Goal: Check status: Check status

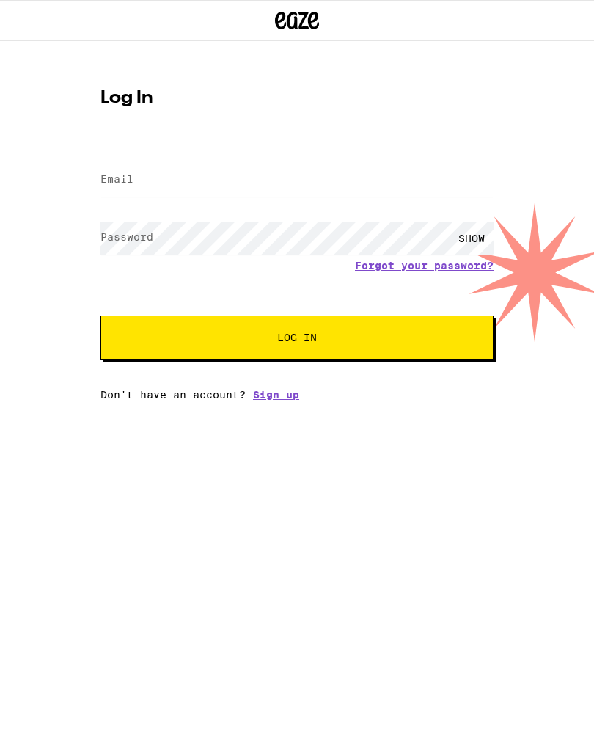
click at [260, 186] on input "Email" at bounding box center [297, 180] width 393 height 33
type input "[EMAIL_ADDRESS][DOMAIN_NAME]"
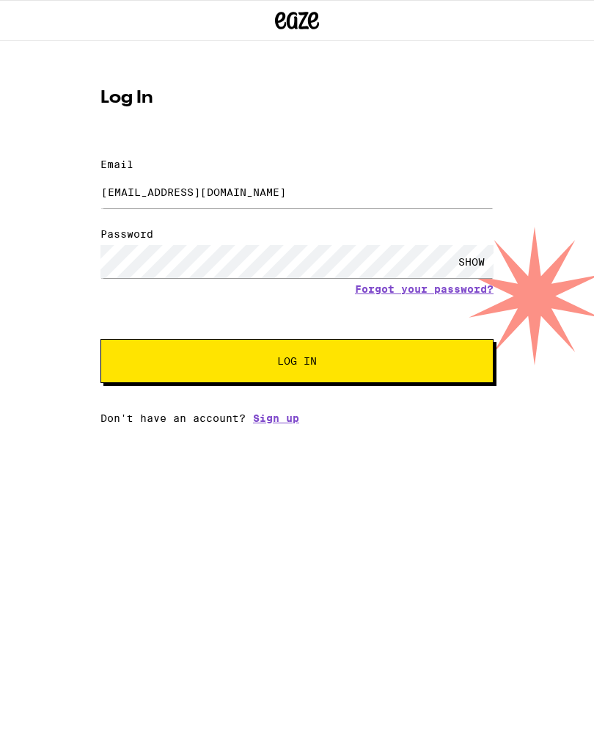
click at [295, 348] on button "Log In" at bounding box center [297, 361] width 393 height 44
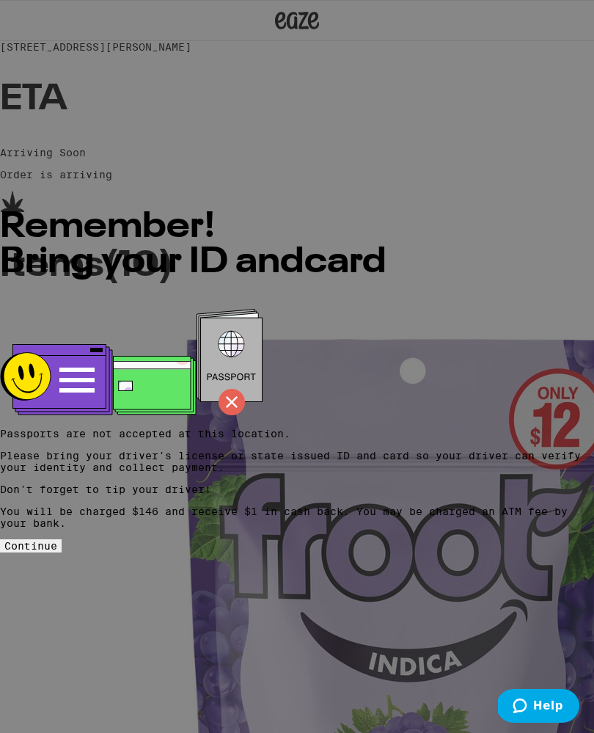
click at [57, 552] on span "Continue" at bounding box center [30, 546] width 53 height 12
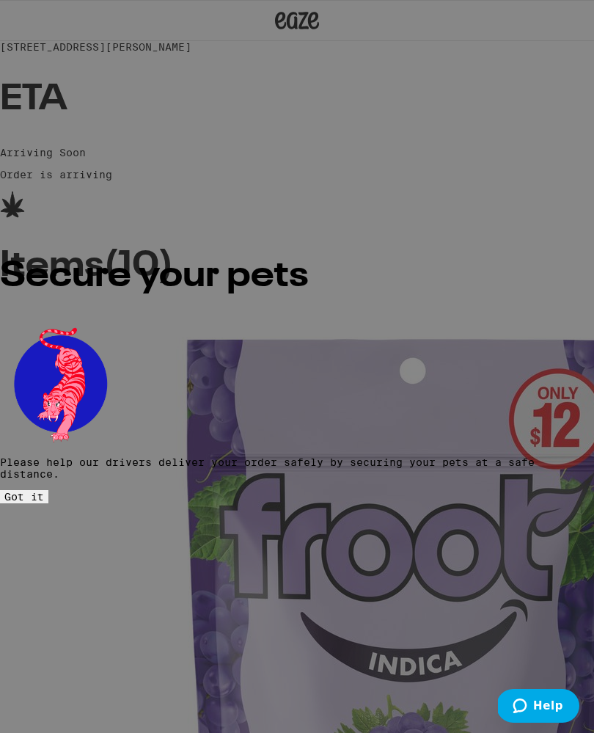
click at [48, 490] on button "Got it" at bounding box center [24, 496] width 48 height 13
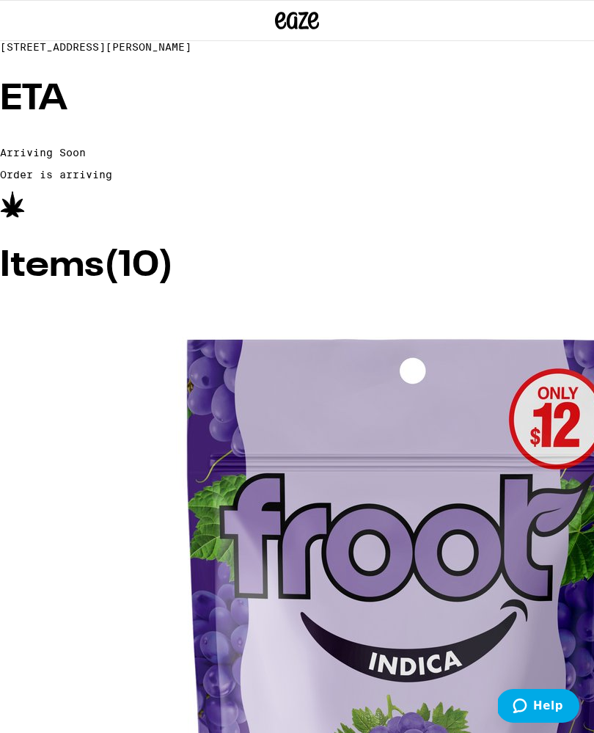
click at [343, 53] on div at bounding box center [297, 53] width 594 height 0
click at [322, 53] on div at bounding box center [297, 53] width 594 height 0
